Goal: Obtain resource: Download file/media

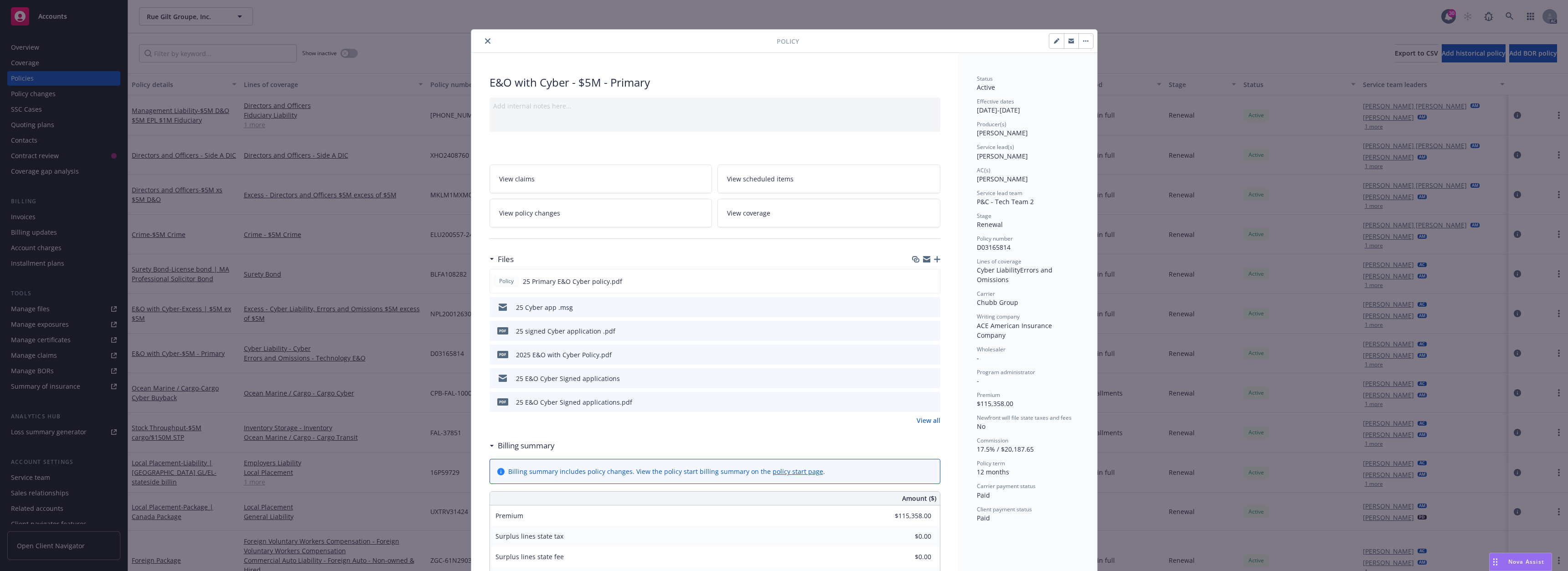
click at [485, 36] on button "close" at bounding box center [488, 41] width 11 height 11
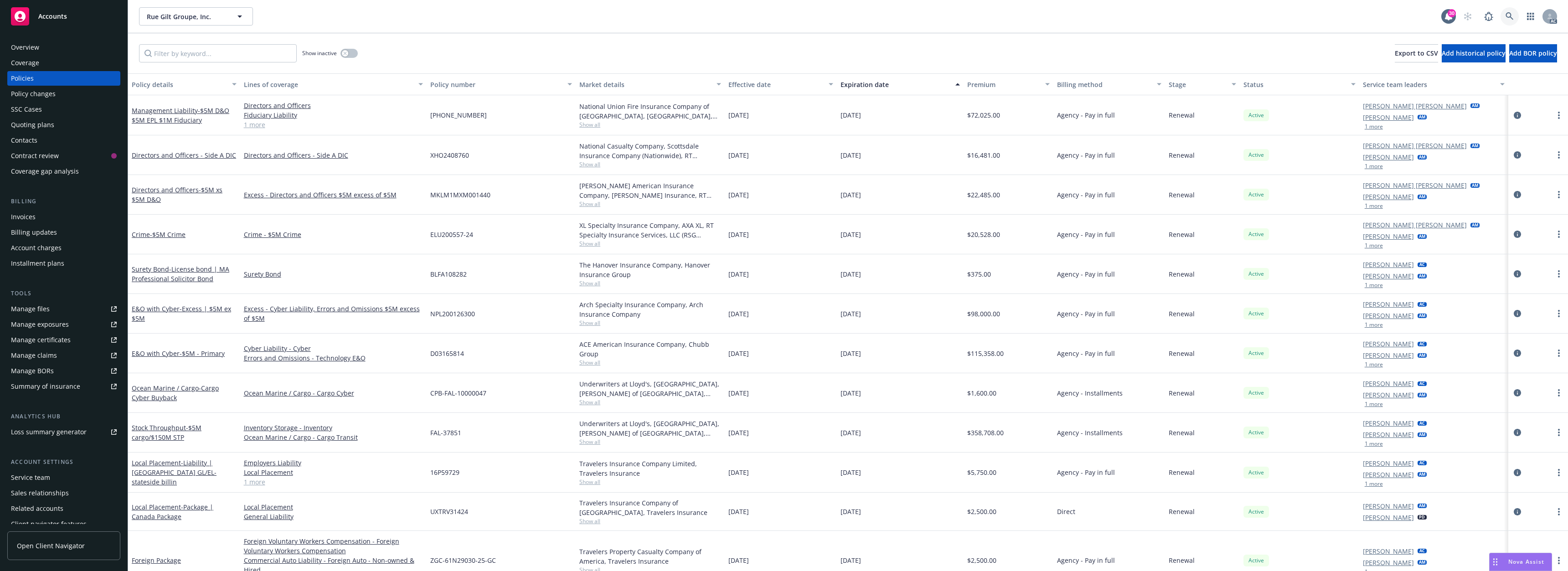
click at [1514, 16] on link at bounding box center [1510, 16] width 18 height 18
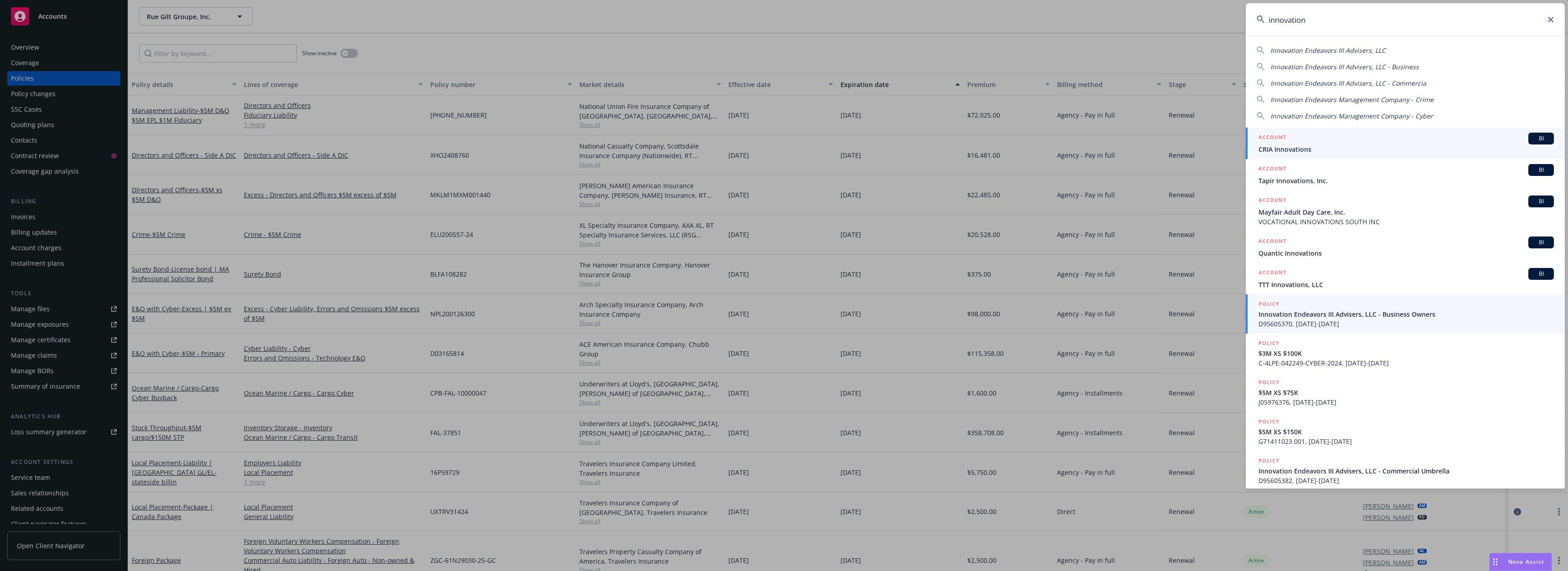
type input "innovation"
click at [1289, 315] on span "Innovation Endeavors III Advisers, LLC - Business Owners" at bounding box center [1406, 314] width 295 height 10
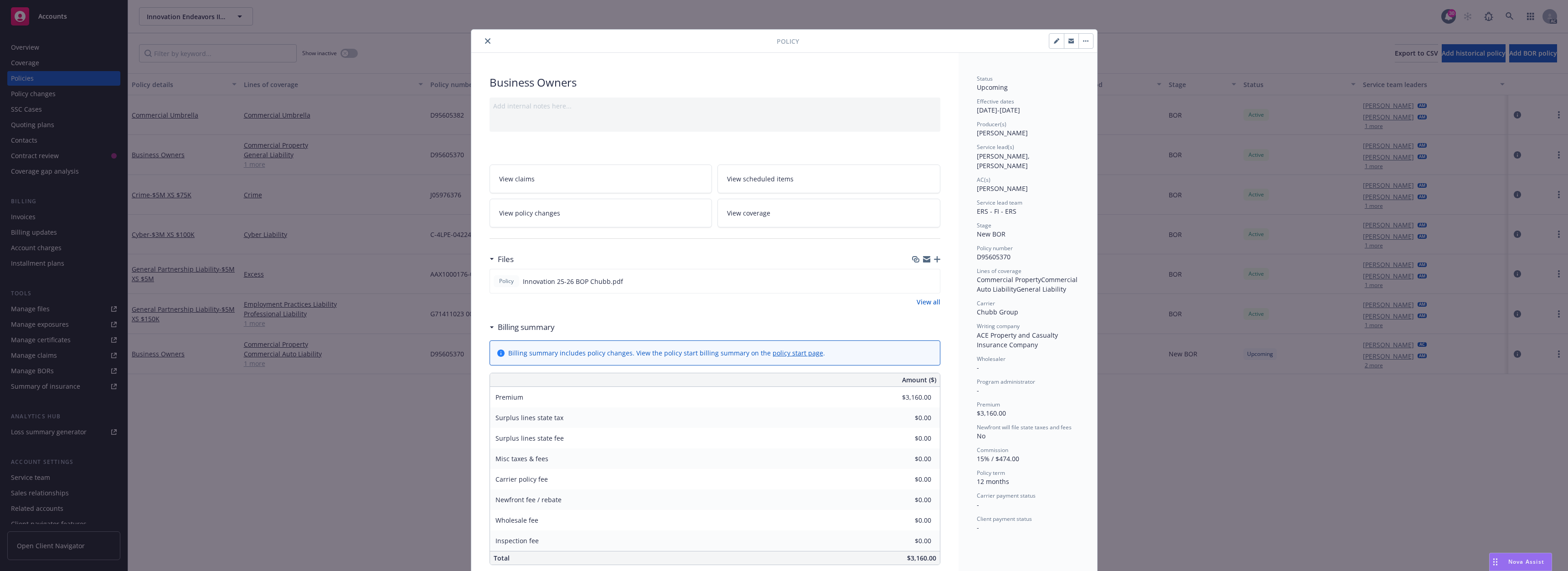
click at [485, 39] on icon "close" at bounding box center [488, 41] width 5 height 5
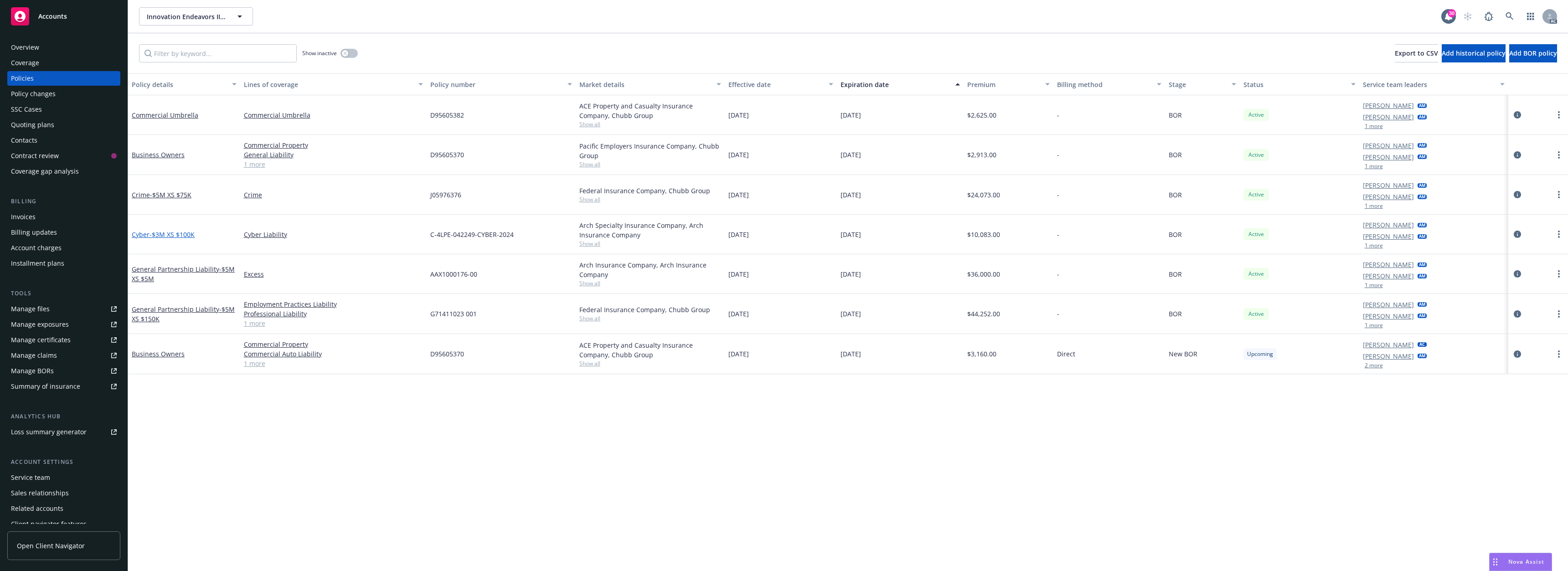
click at [178, 233] on span "- $3M XS $100K" at bounding box center [172, 234] width 45 height 9
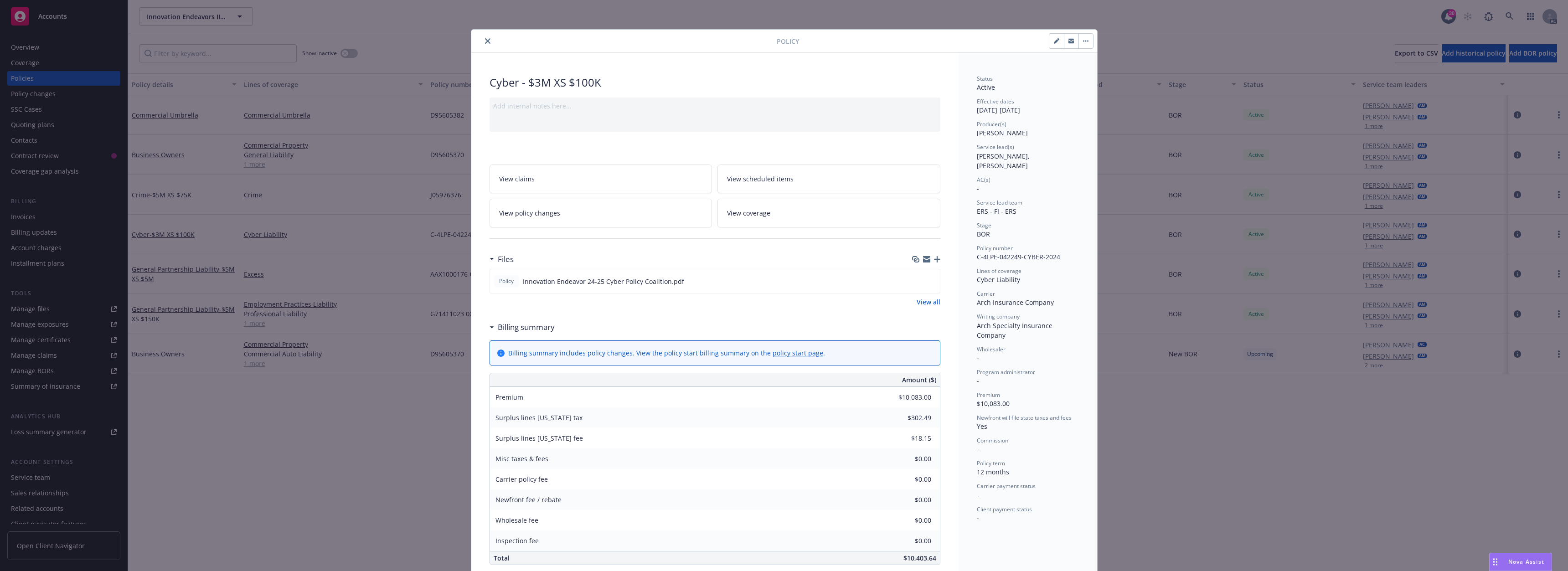
click at [288, 403] on div "Policy Cyber - $3M XS $100K Add internal notes here... View claims View schedul…" at bounding box center [784, 286] width 1568 height 571
click at [912, 279] on icon "download file" at bounding box center [916, 281] width 7 height 7
click at [482, 44] on button "close" at bounding box center [488, 41] width 11 height 11
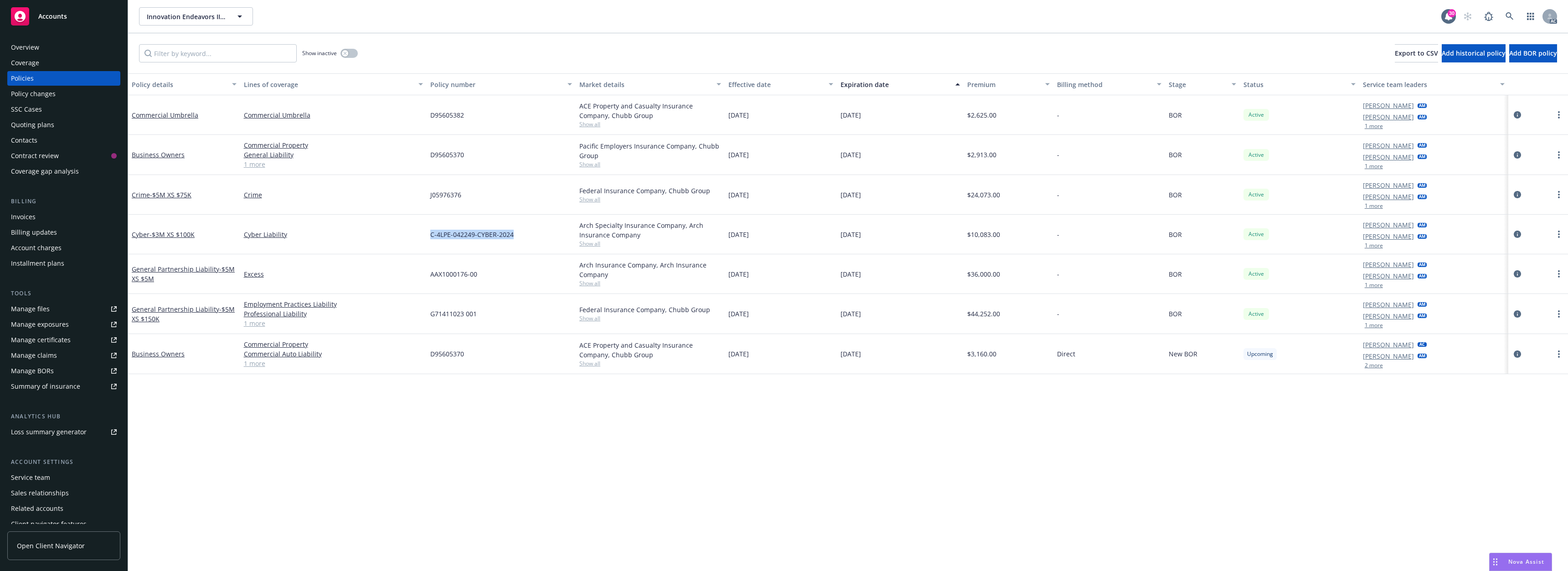
drag, startPoint x: 432, startPoint y: 234, endPoint x: 523, endPoint y: 236, distance: 91.0
click at [523, 236] on div "C-4LPE-042249-CYBER-2024" at bounding box center [501, 234] width 149 height 40
copy span "C-4LPE-042249-CYBER-2024"
click at [1510, 15] on icon at bounding box center [1509, 16] width 8 height 8
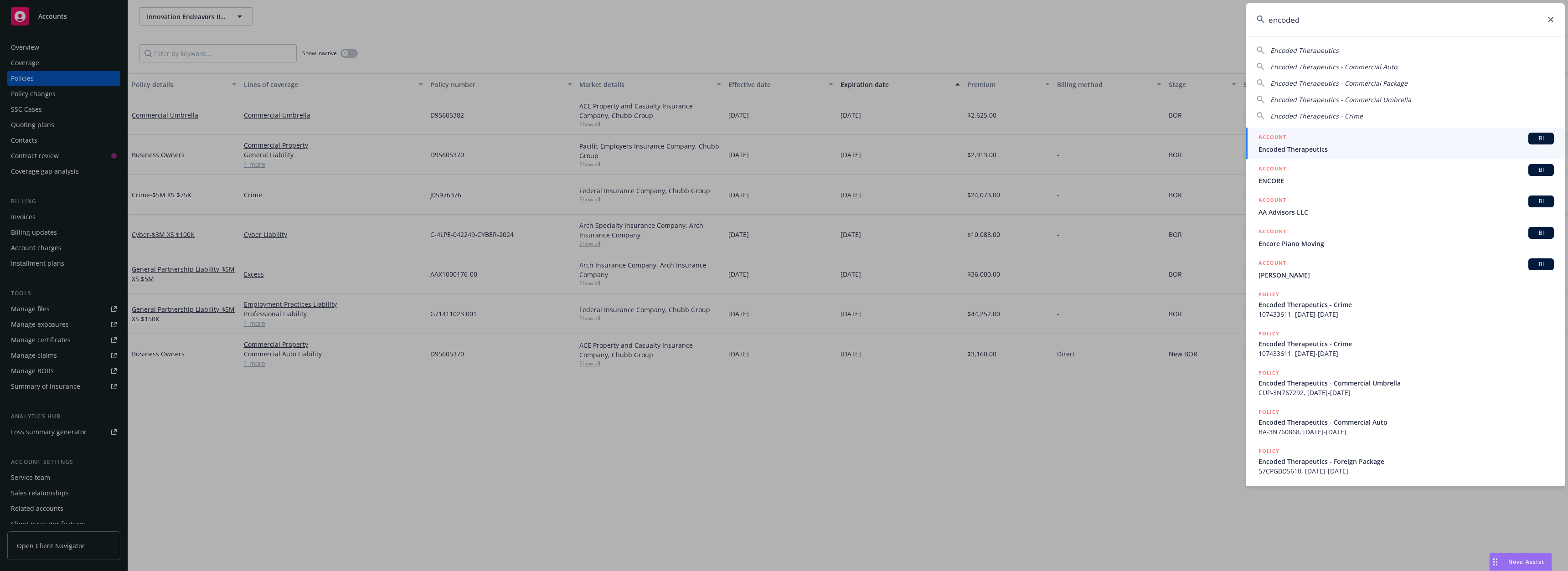
type input "encoded"
click at [1300, 145] on span "Encoded Therapeutics" at bounding box center [1406, 149] width 295 height 10
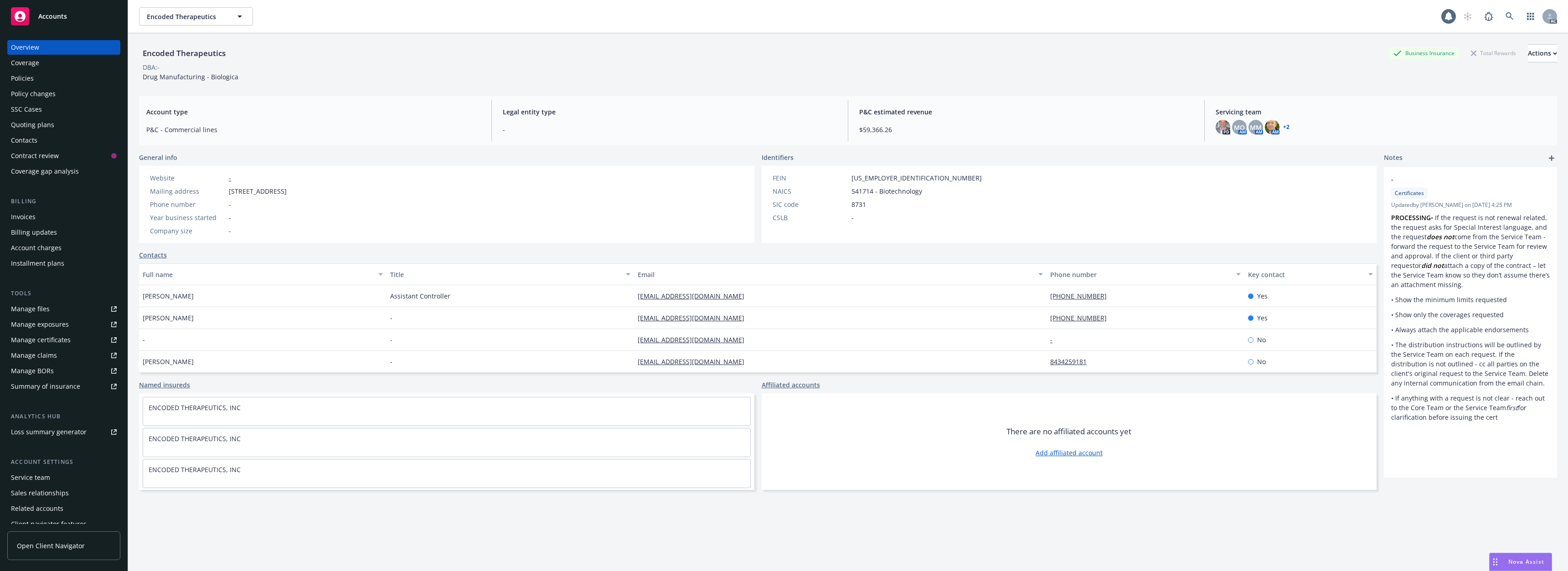
click at [72, 79] on div "Policies" at bounding box center [64, 79] width 106 height 15
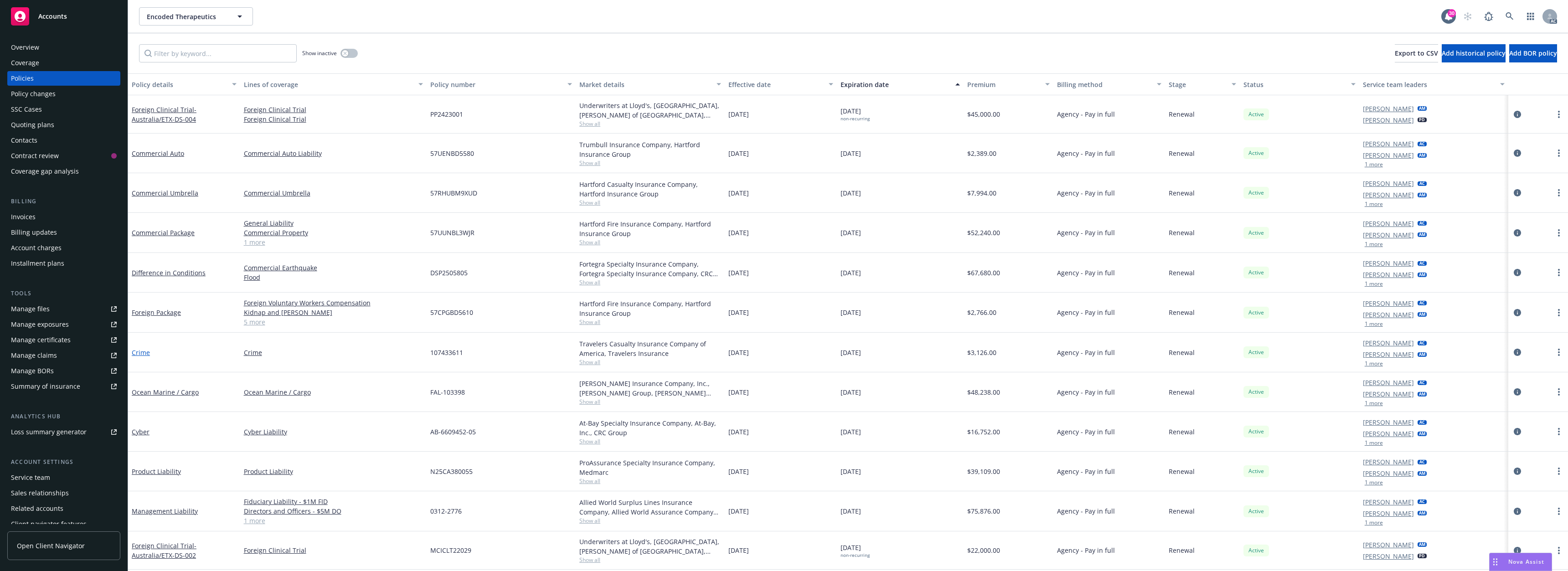
click at [142, 353] on link "Crime" at bounding box center [141, 352] width 18 height 9
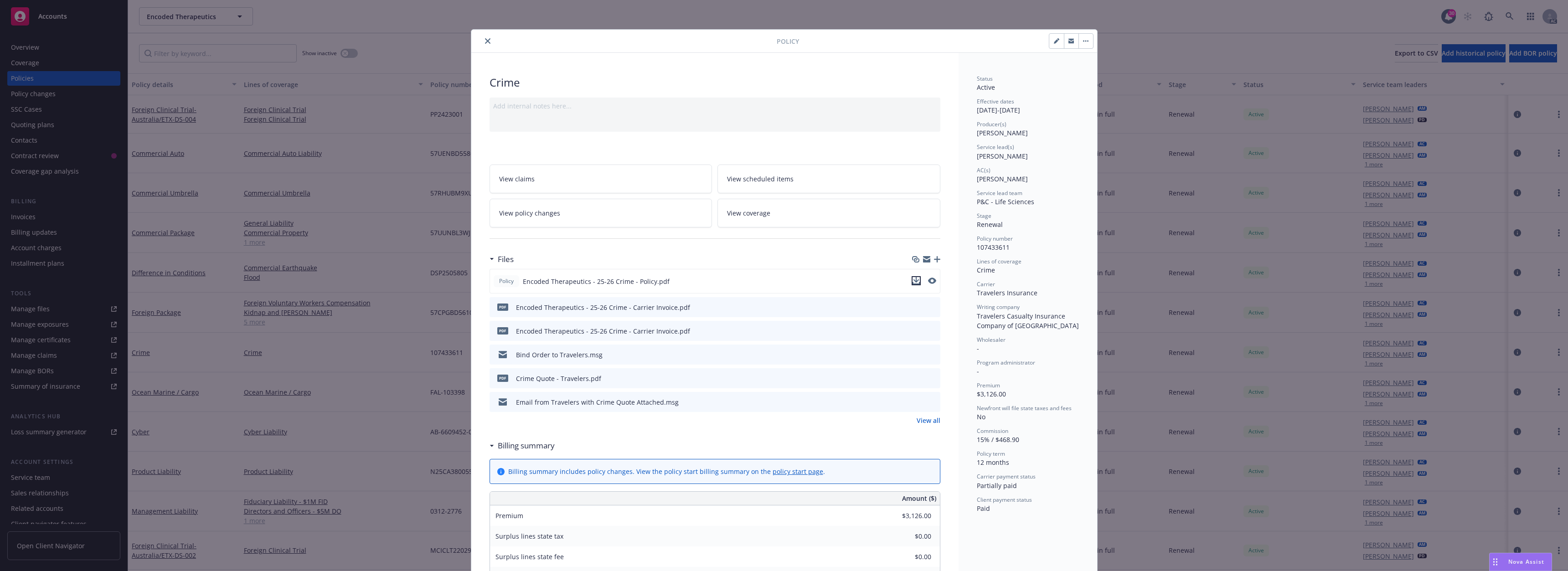
click at [913, 281] on icon "download file" at bounding box center [916, 279] width 6 height 5
click at [485, 41] on icon "close" at bounding box center [488, 41] width 5 height 5
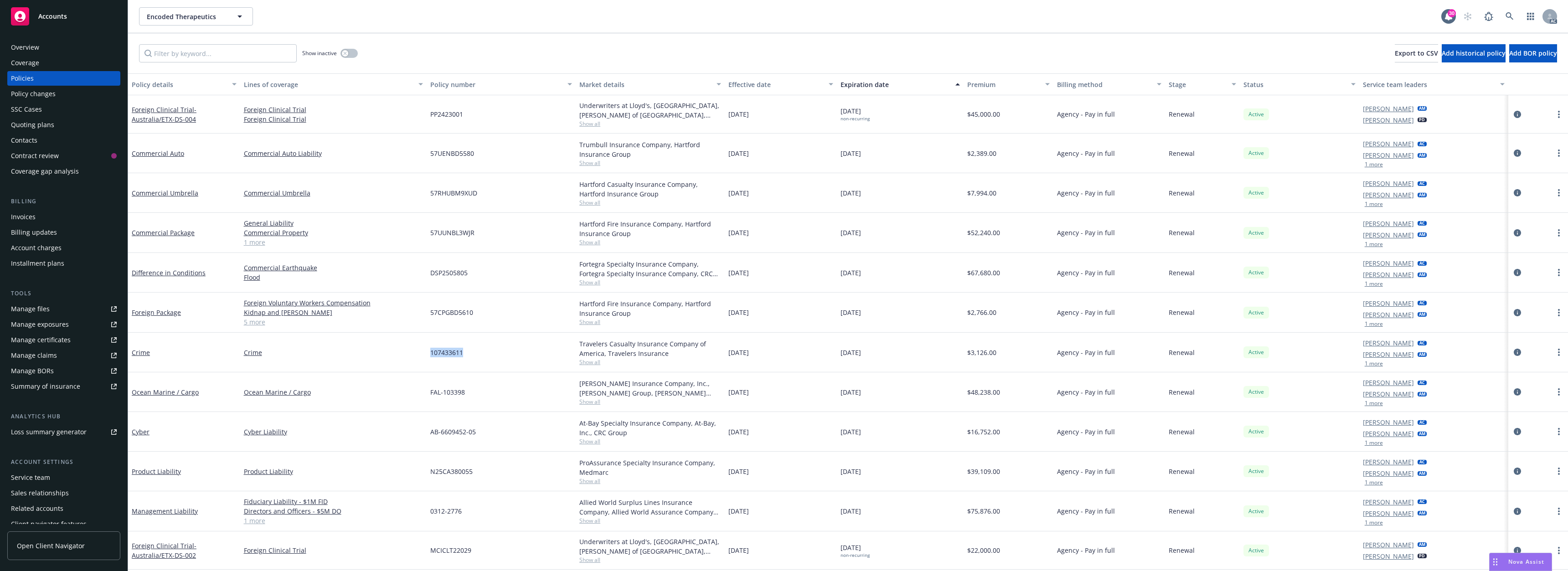
drag, startPoint x: 431, startPoint y: 353, endPoint x: 488, endPoint y: 353, distance: 57.0
click at [488, 353] on div "107433611" at bounding box center [501, 352] width 149 height 40
copy span "107433611"
